Goal: Navigation & Orientation: Find specific page/section

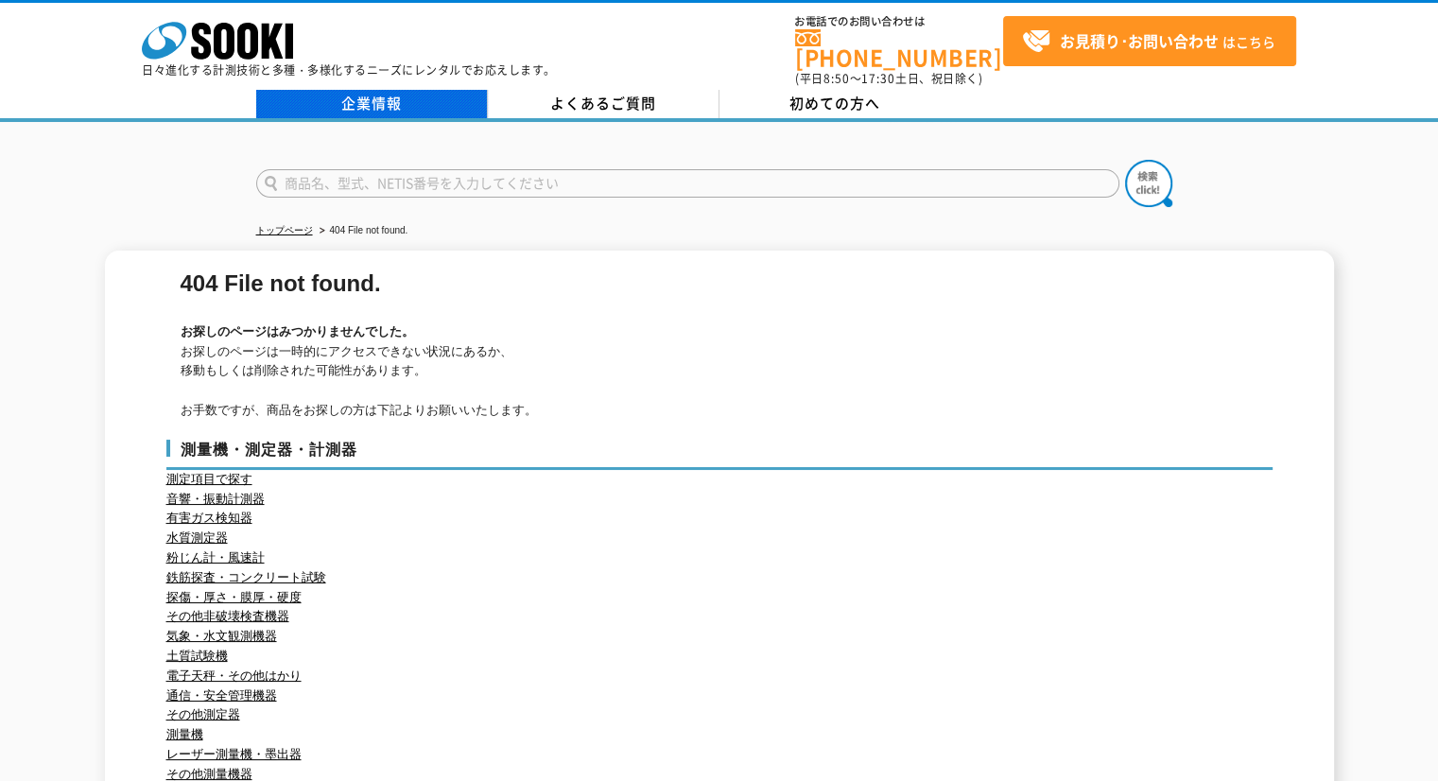
click at [361, 93] on link "企業情報" at bounding box center [372, 104] width 232 height 28
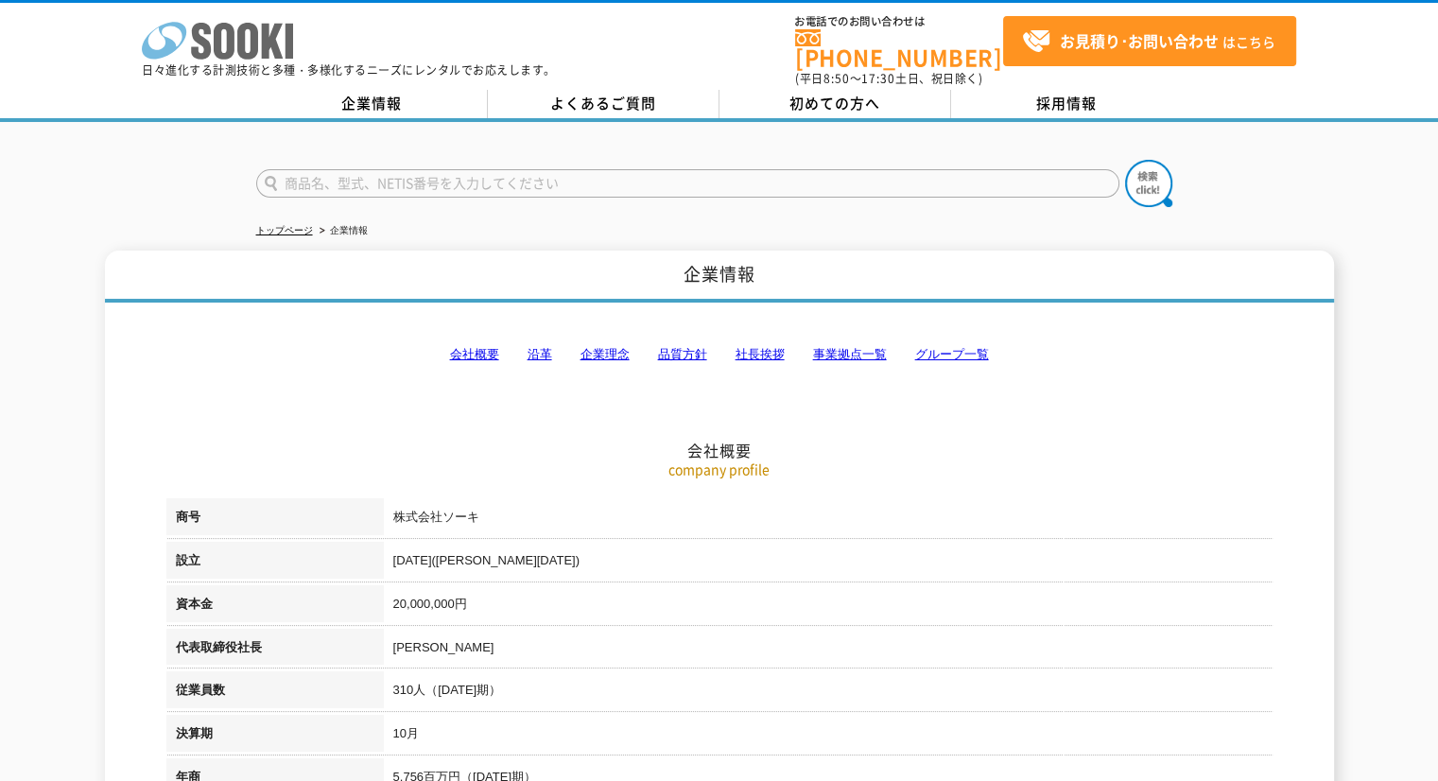
click at [248, 26] on icon at bounding box center [247, 41] width 21 height 37
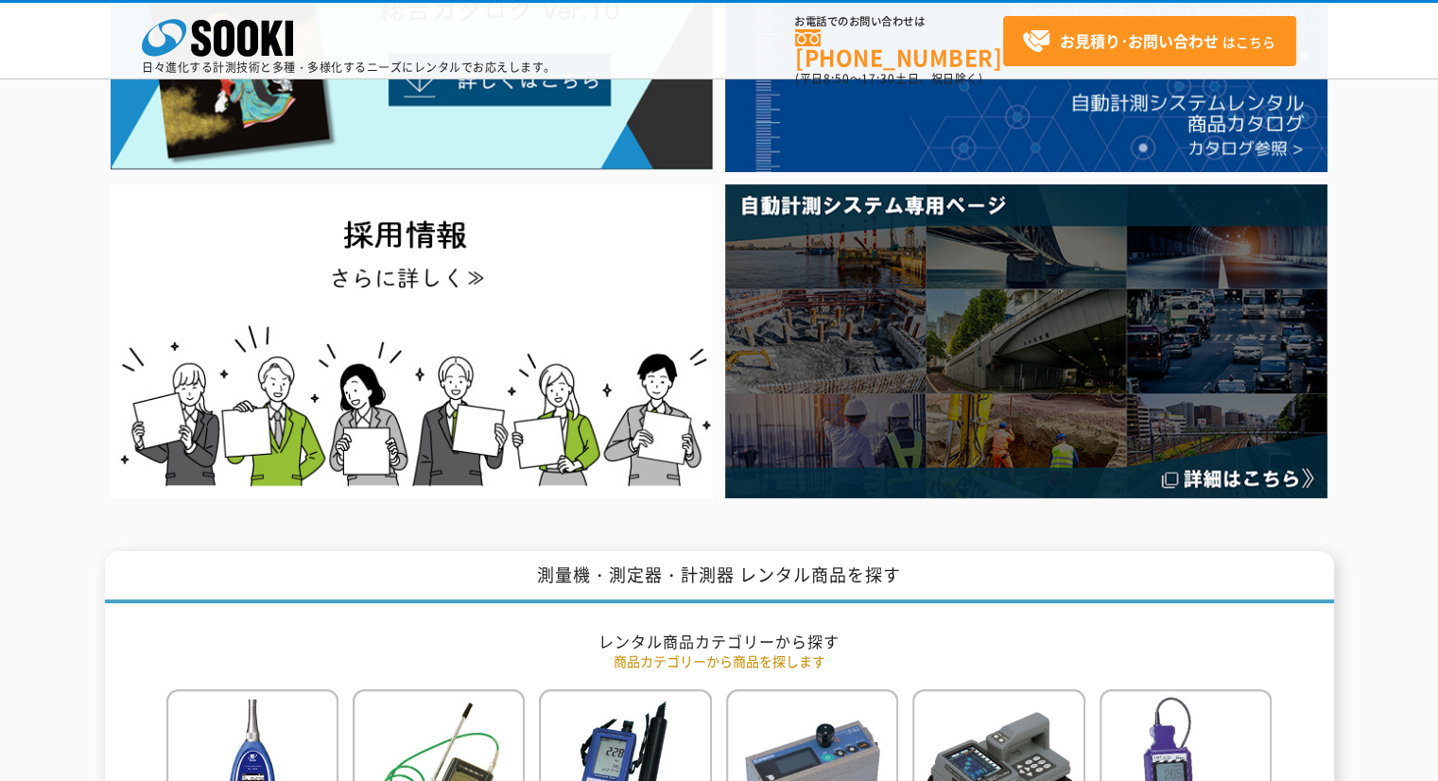
scroll to position [567, 0]
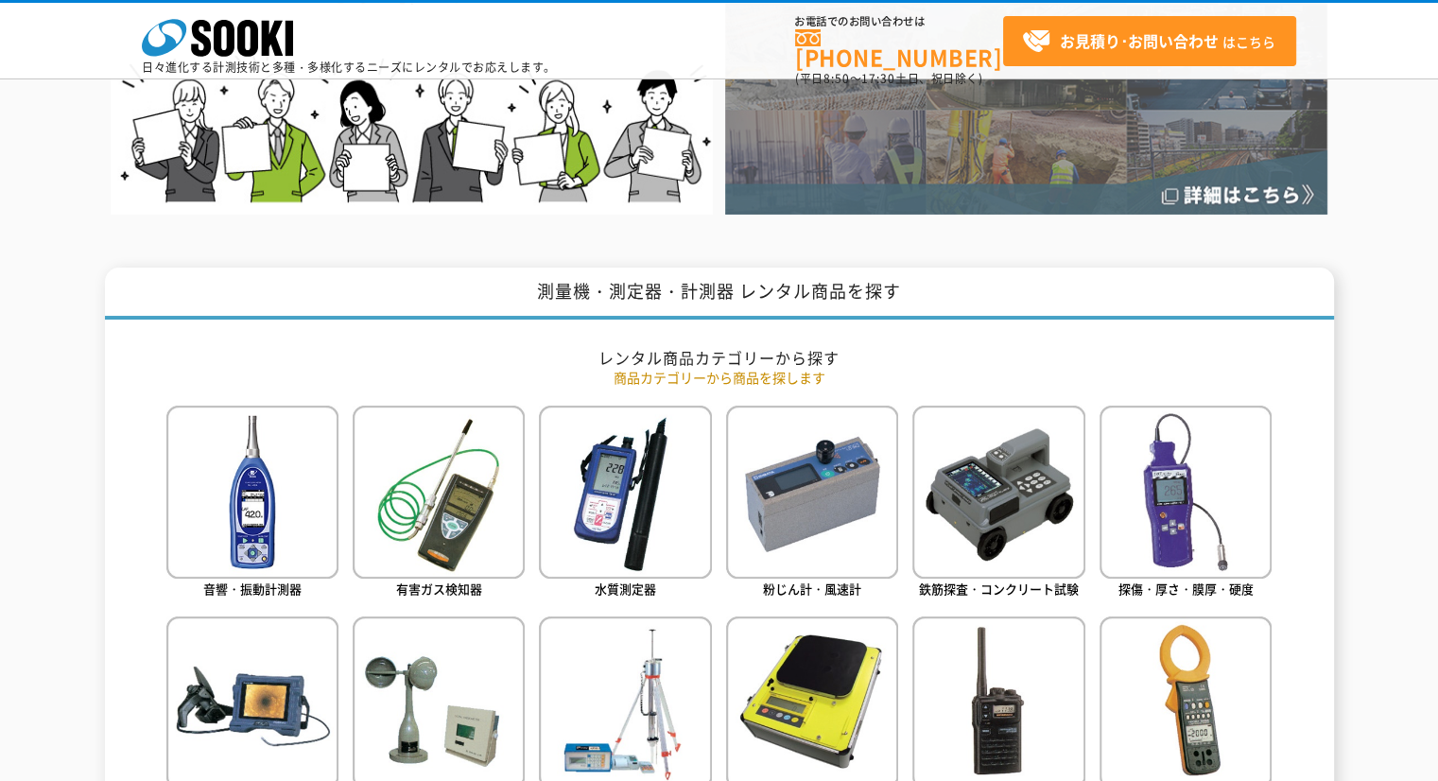
click at [869, 161] on img at bounding box center [1026, 57] width 602 height 313
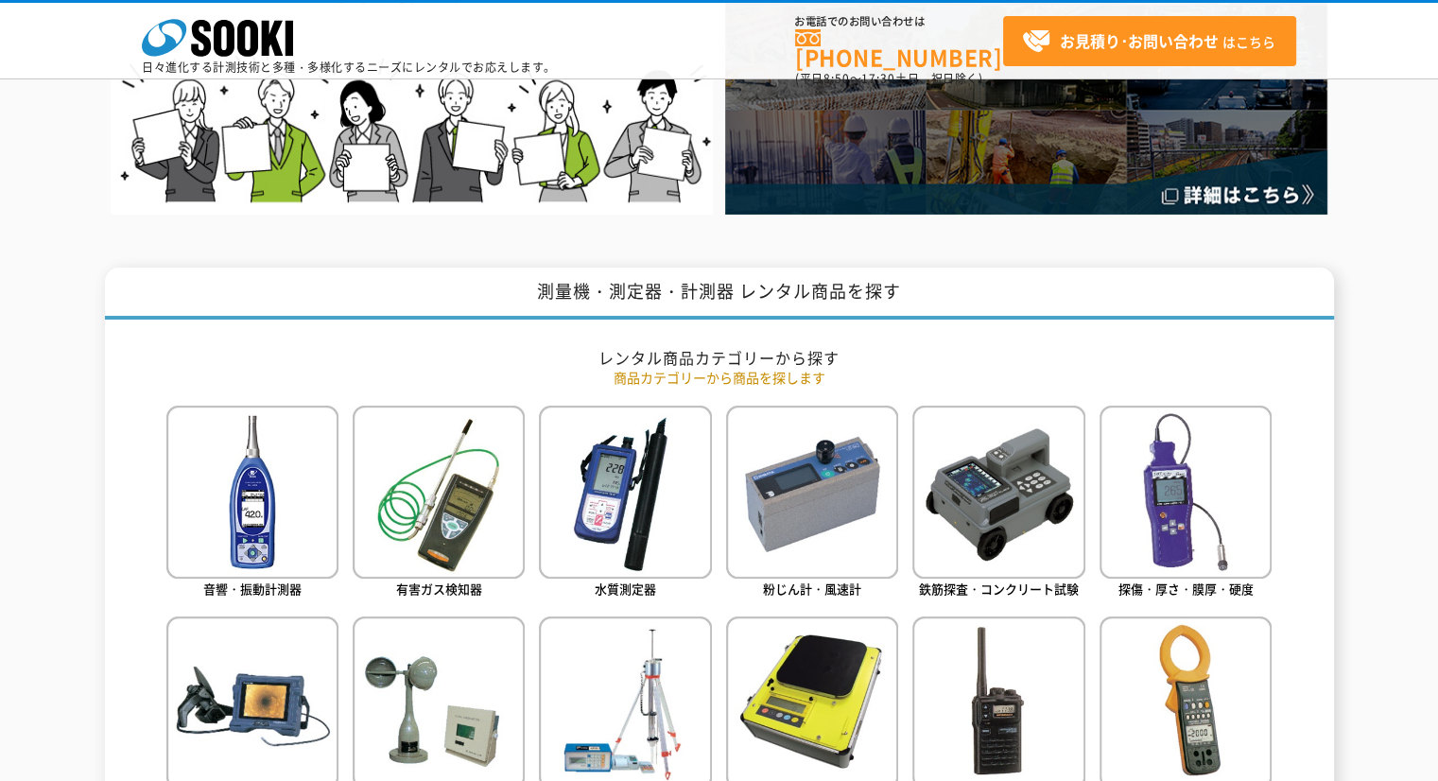
scroll to position [284, 0]
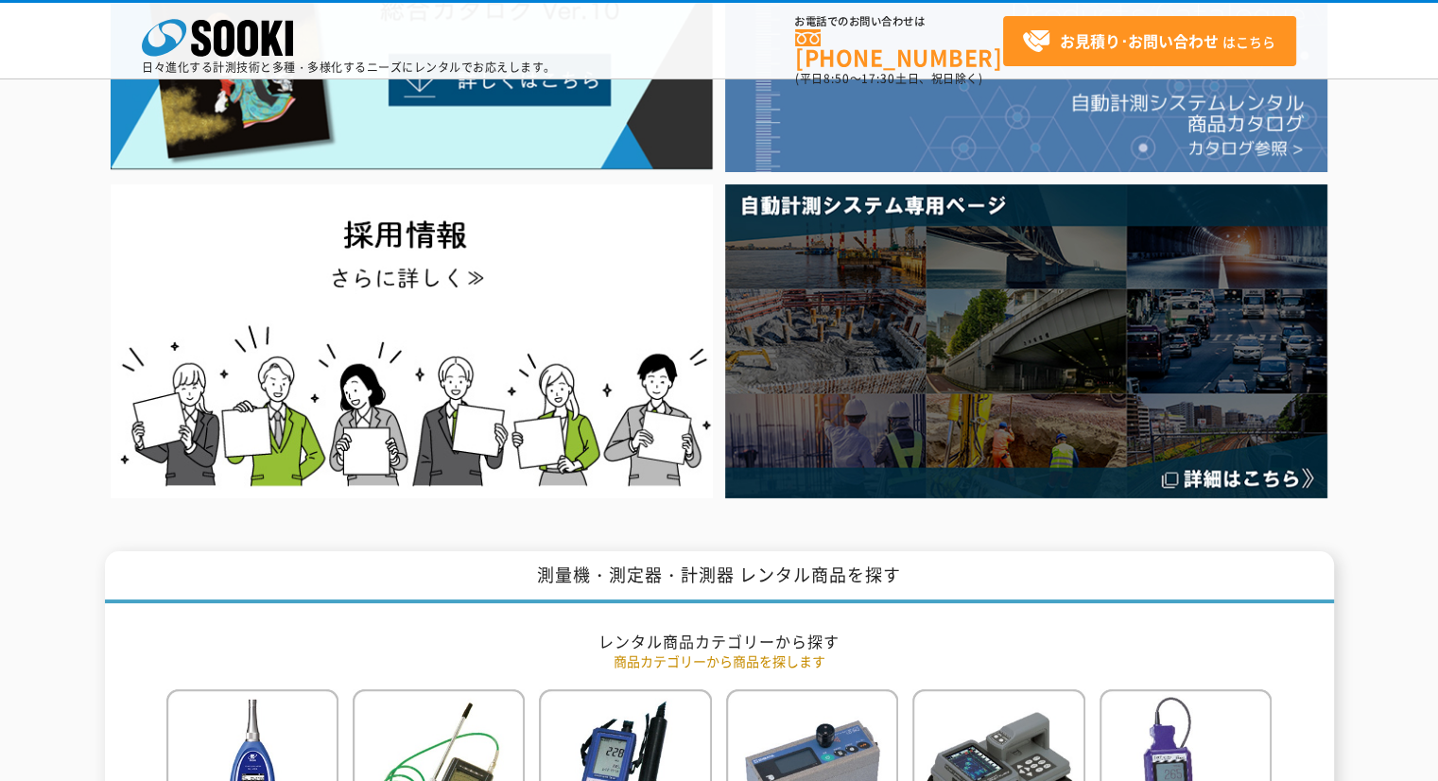
click at [932, 151] on img at bounding box center [1026, 33] width 602 height 278
